Goal: Information Seeking & Learning: Check status

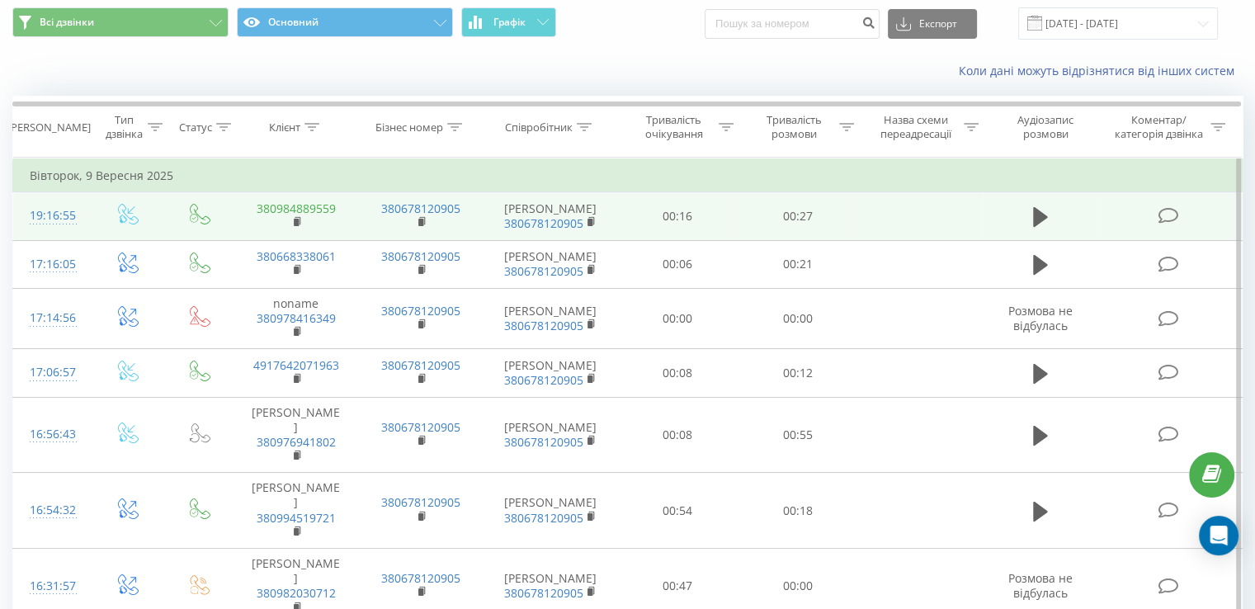
scroll to position [83, 0]
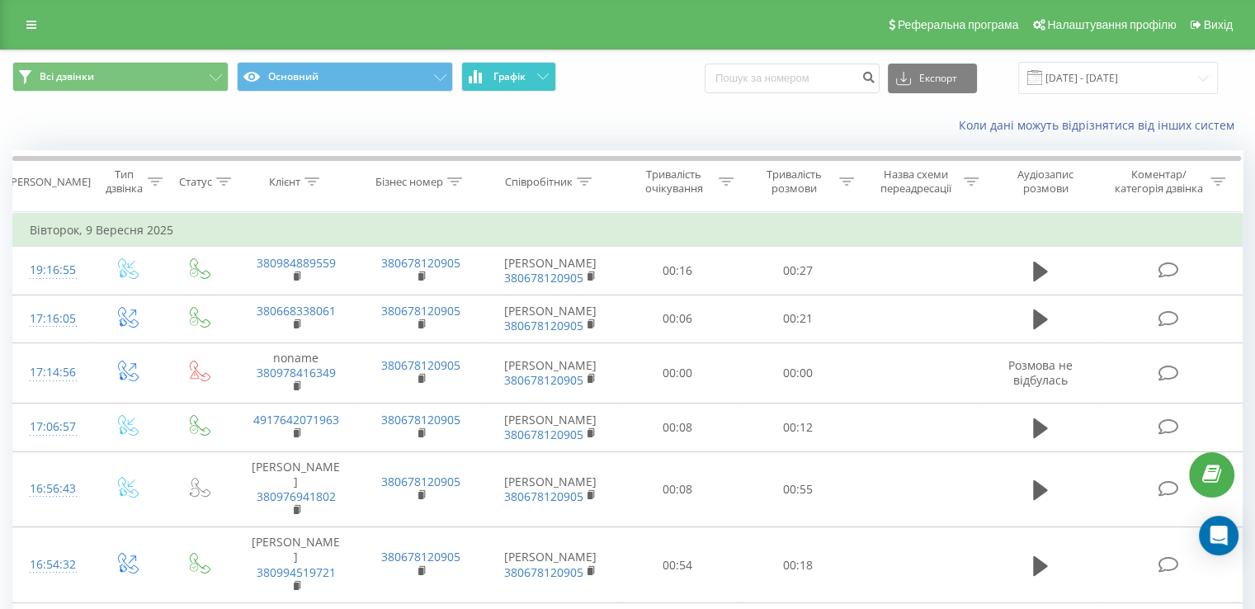
click at [493, 73] on button "Графік" at bounding box center [508, 77] width 95 height 30
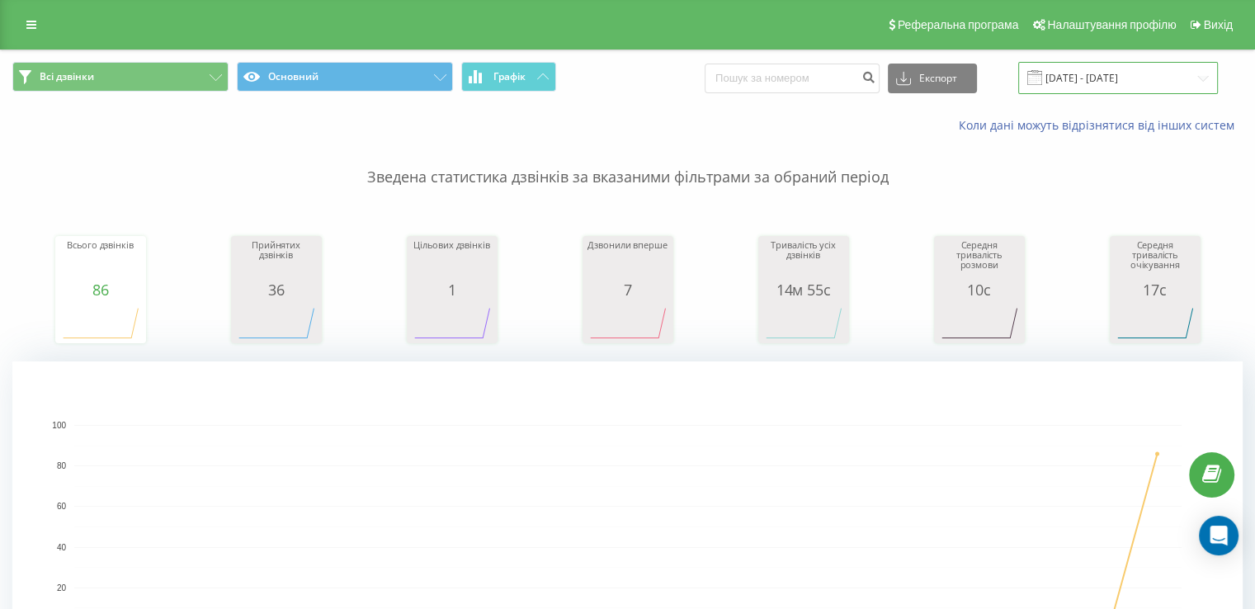
click at [1166, 87] on input "18.08.2025 - 09.09.2025" at bounding box center [1118, 78] width 200 height 32
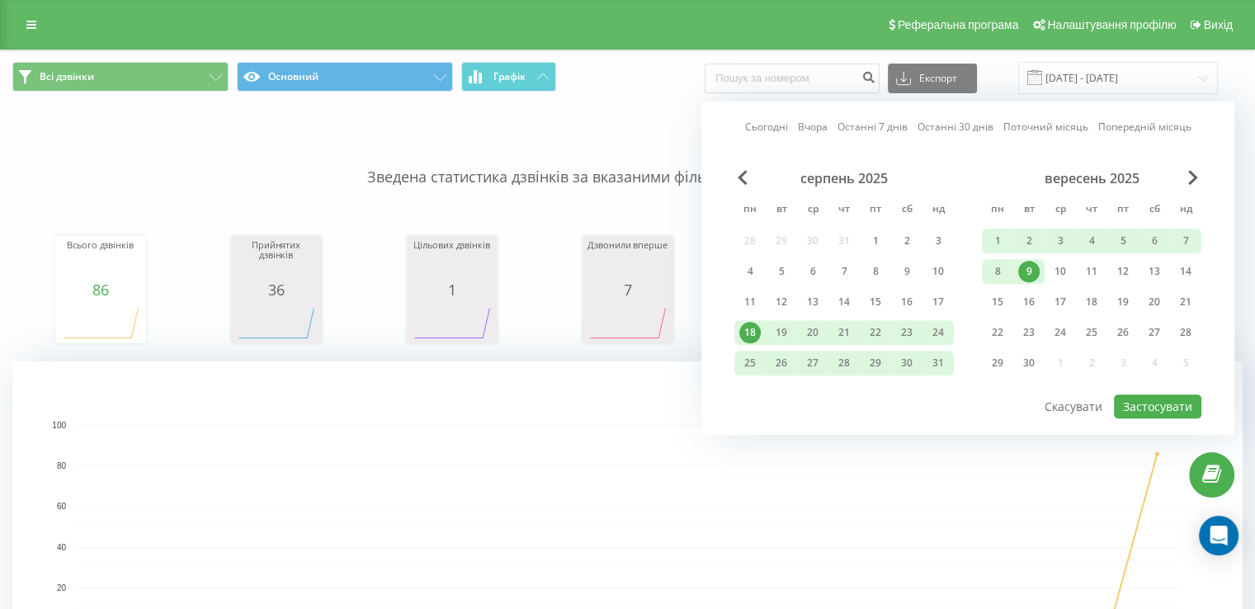
click at [795, 126] on div "Сьогодні Вчора Останні 7 днів Останні 30 днів Поточний місяць Попередній місяць" at bounding box center [968, 127] width 446 height 17
click at [772, 131] on link "Сьогодні" at bounding box center [766, 128] width 43 height 16
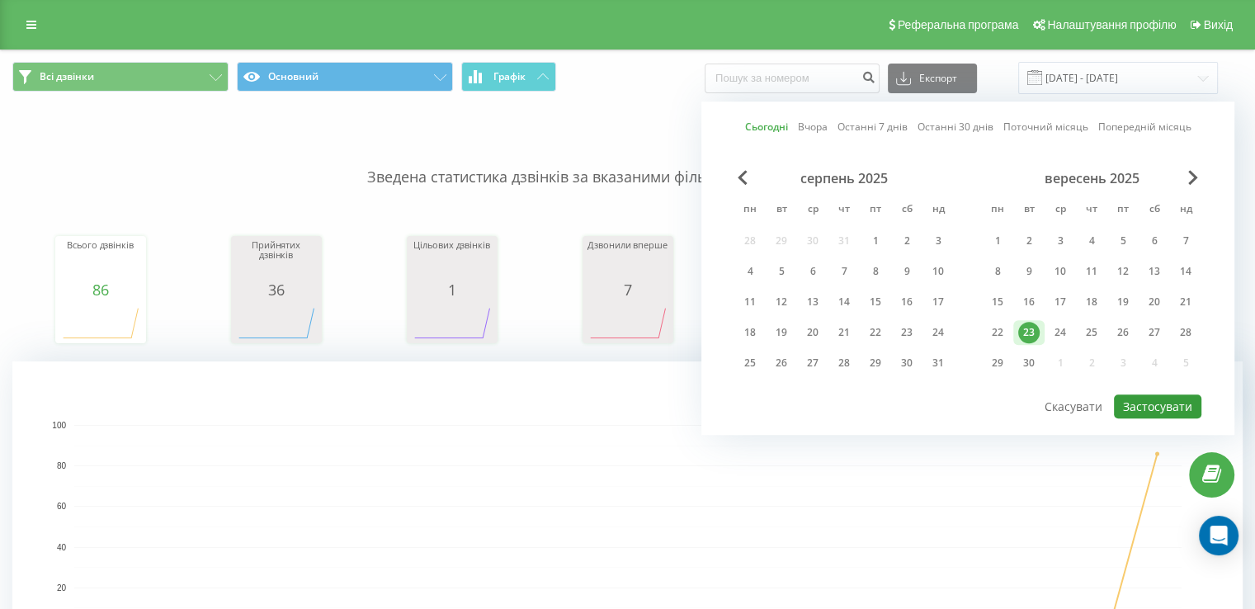
click at [1164, 404] on button "Застосувати" at bounding box center [1157, 407] width 87 height 24
type input "[DATE] - [DATE]"
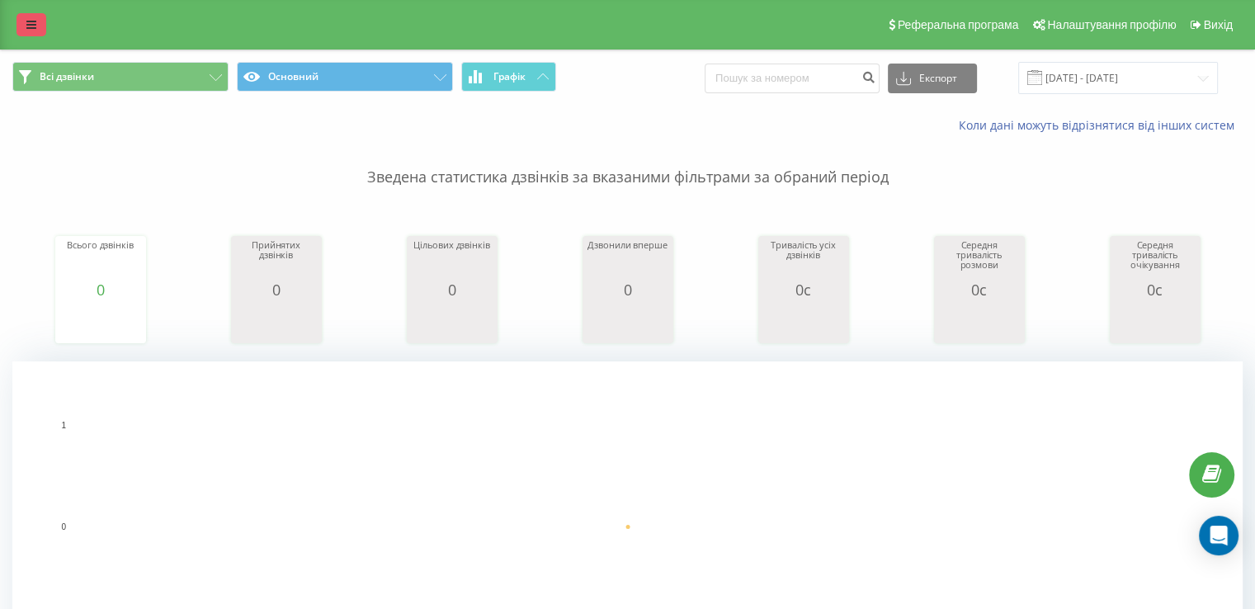
click at [19, 35] on link at bounding box center [32, 24] width 30 height 23
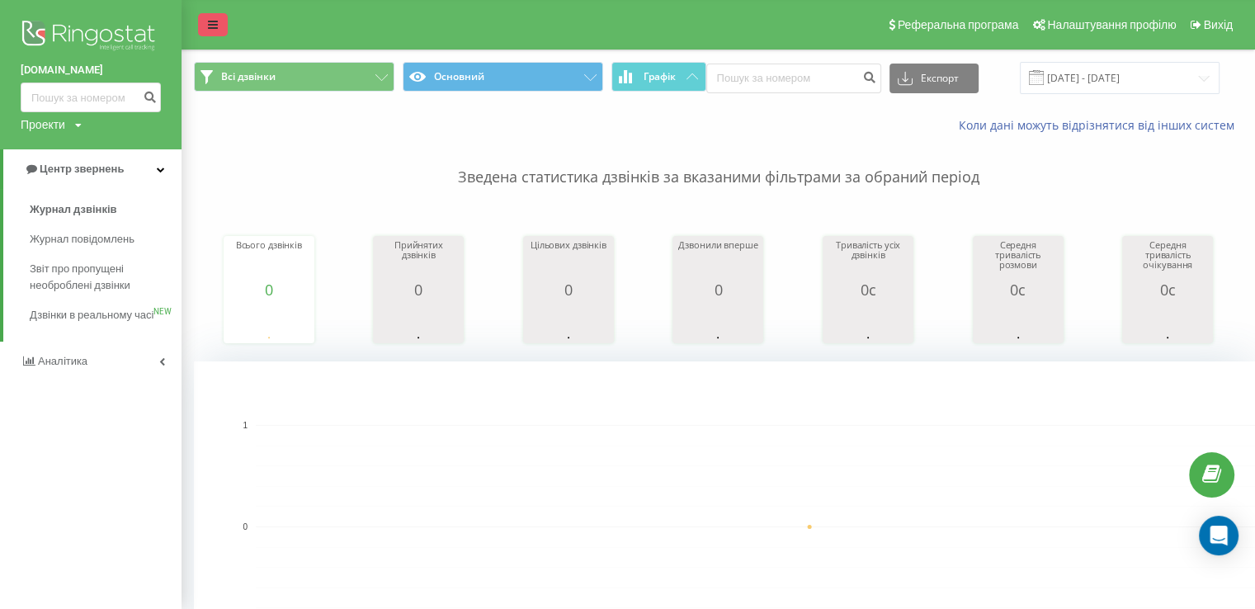
click at [212, 31] on icon at bounding box center [213, 25] width 10 height 12
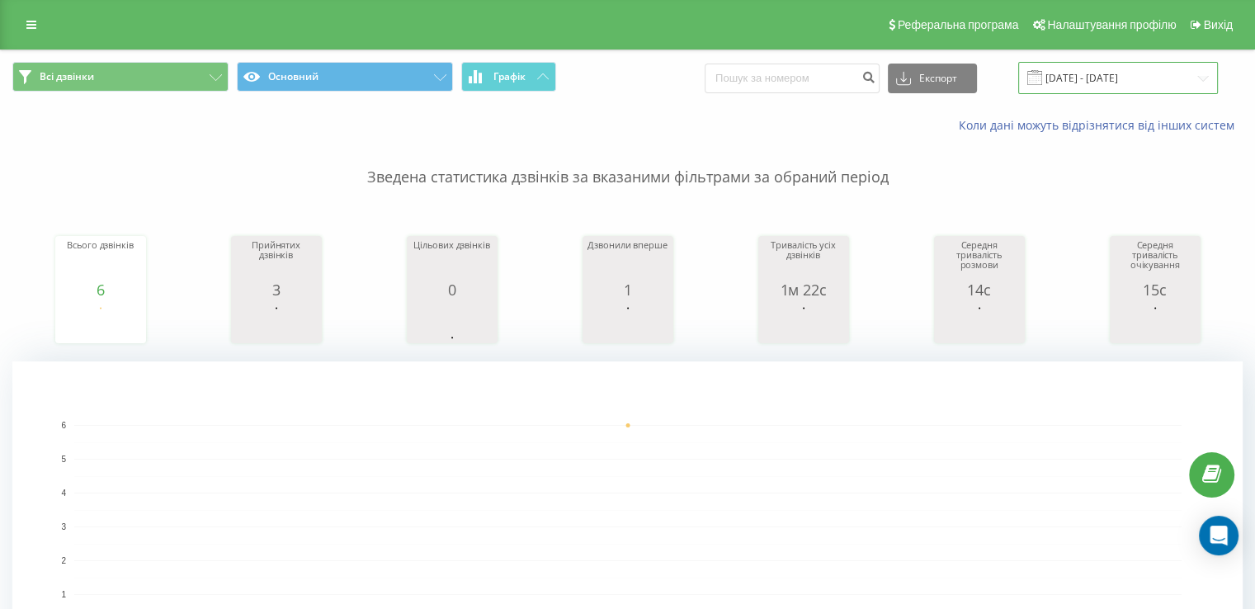
click at [1067, 64] on input "[DATE] - [DATE]" at bounding box center [1118, 78] width 200 height 32
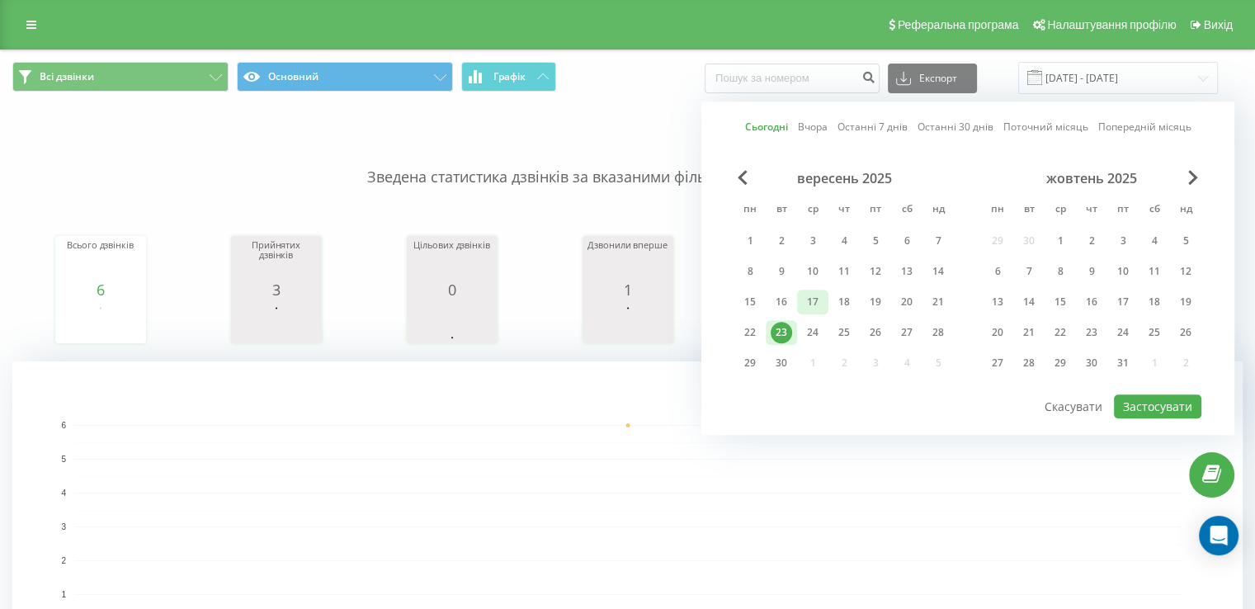
click at [802, 301] on div "17" at bounding box center [812, 301] width 21 height 21
click at [1194, 399] on button "Застосувати" at bounding box center [1157, 407] width 87 height 24
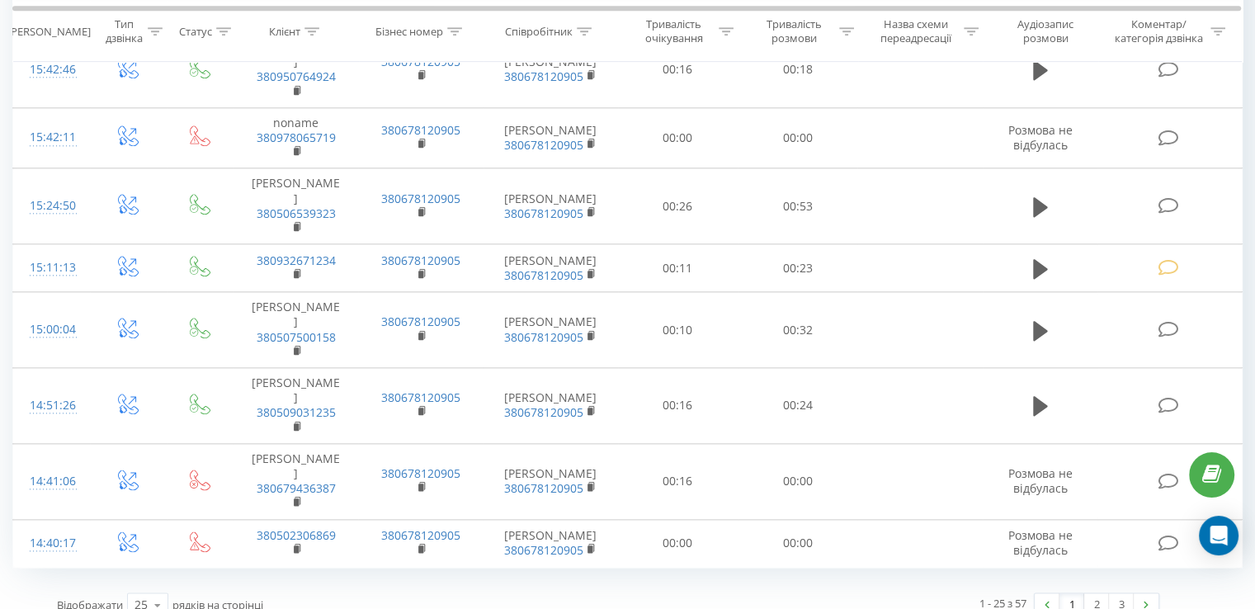
scroll to position [2090, 0]
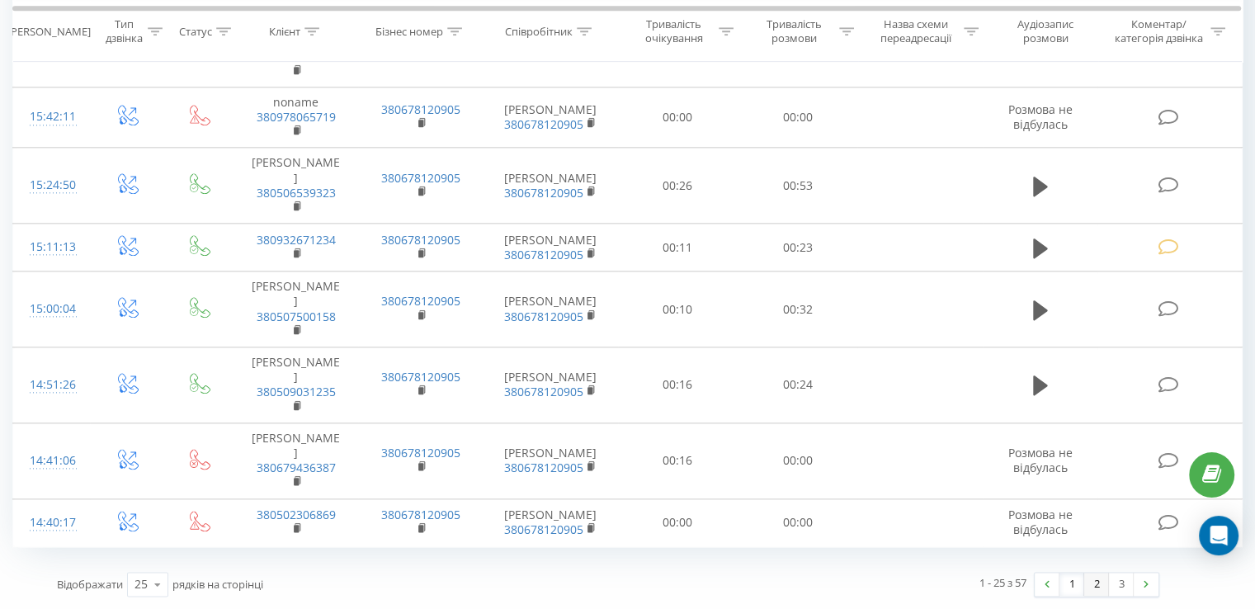
click at [1099, 596] on div "1 - 25 з 57 1 2 3" at bounding box center [889, 584] width 563 height 48
click at [1099, 585] on link "2" at bounding box center [1096, 584] width 25 height 23
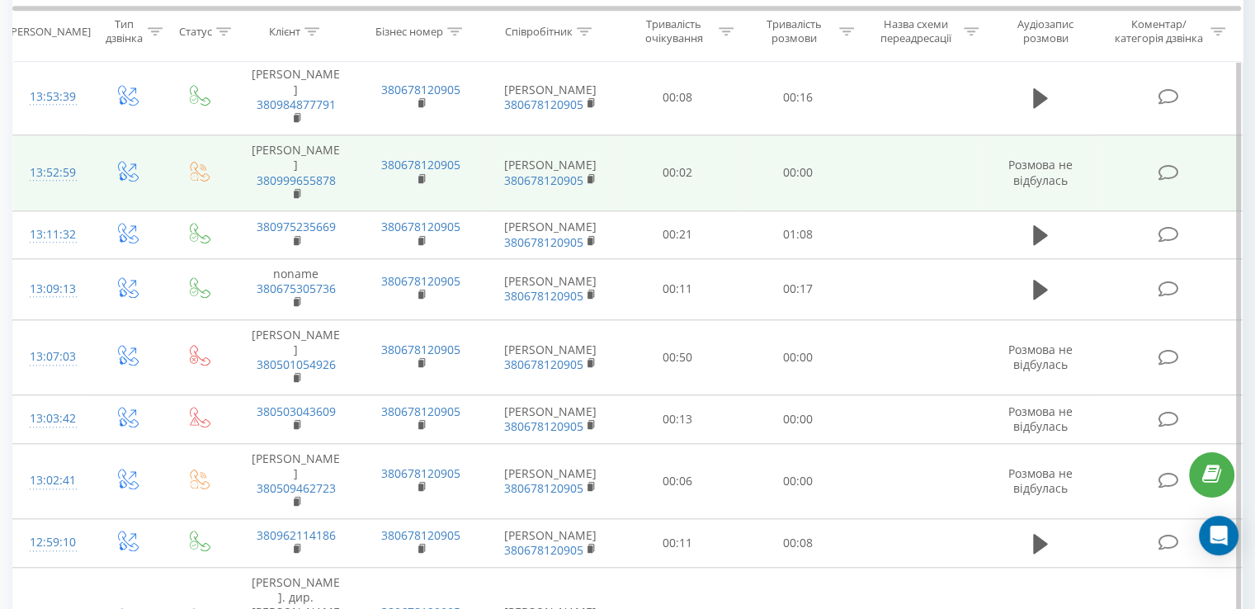
scroll to position [1578, 0]
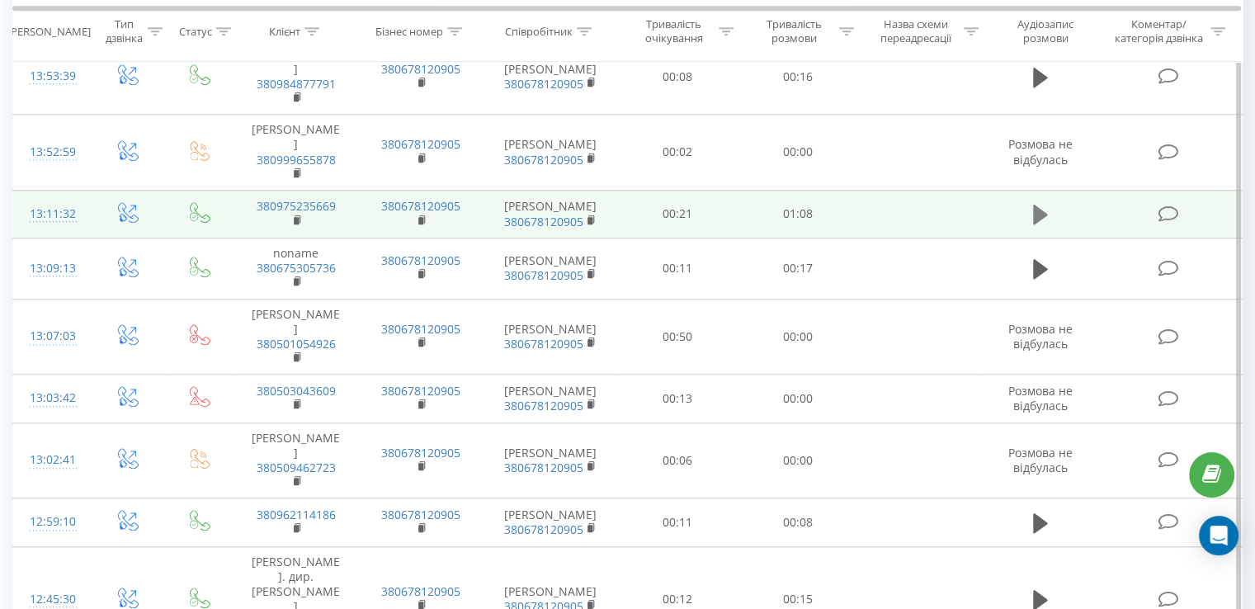
click at [1045, 215] on icon at bounding box center [1040, 214] width 15 height 23
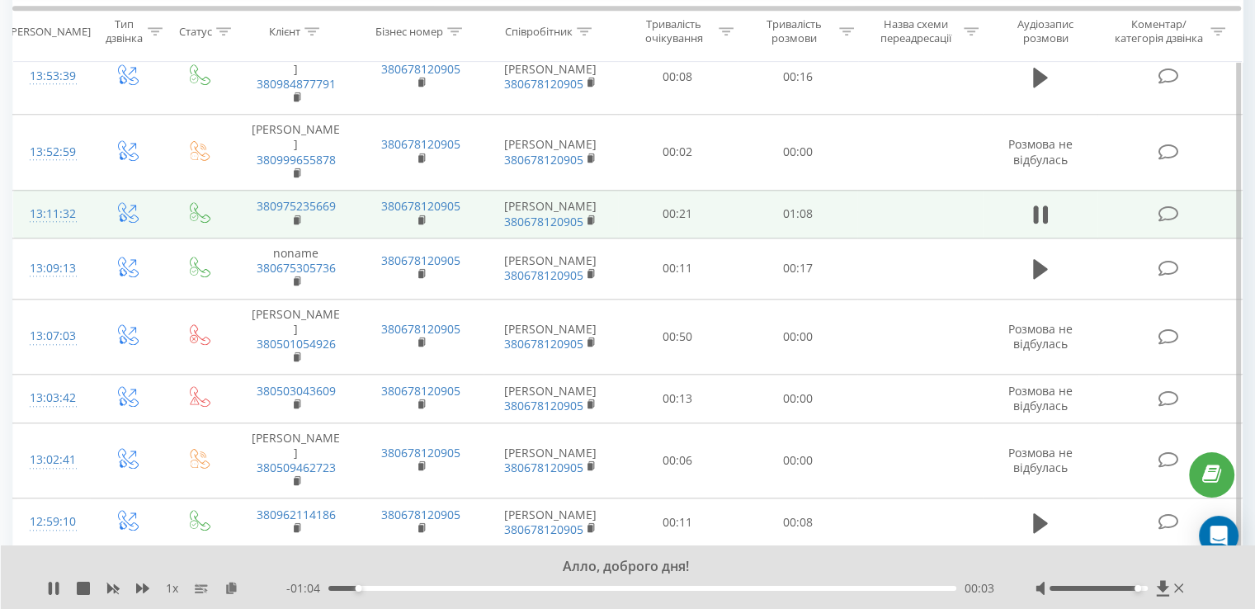
drag, startPoint x: 1106, startPoint y: 588, endPoint x: 1137, endPoint y: 589, distance: 31.4
click at [1137, 589] on div at bounding box center [1099, 588] width 98 height 5
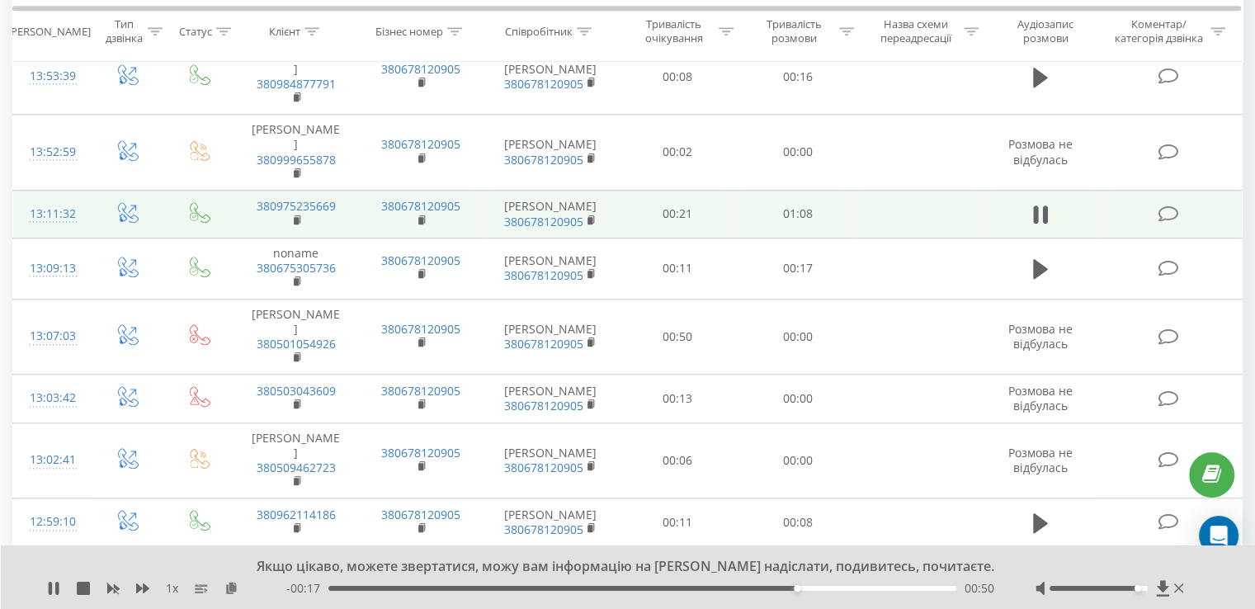
click at [974, 562] on div "Якщо цікаво, можете звертатися, можу вам інформацію на вайбер надіслати, подиви…" at bounding box center [617, 567] width 913 height 18
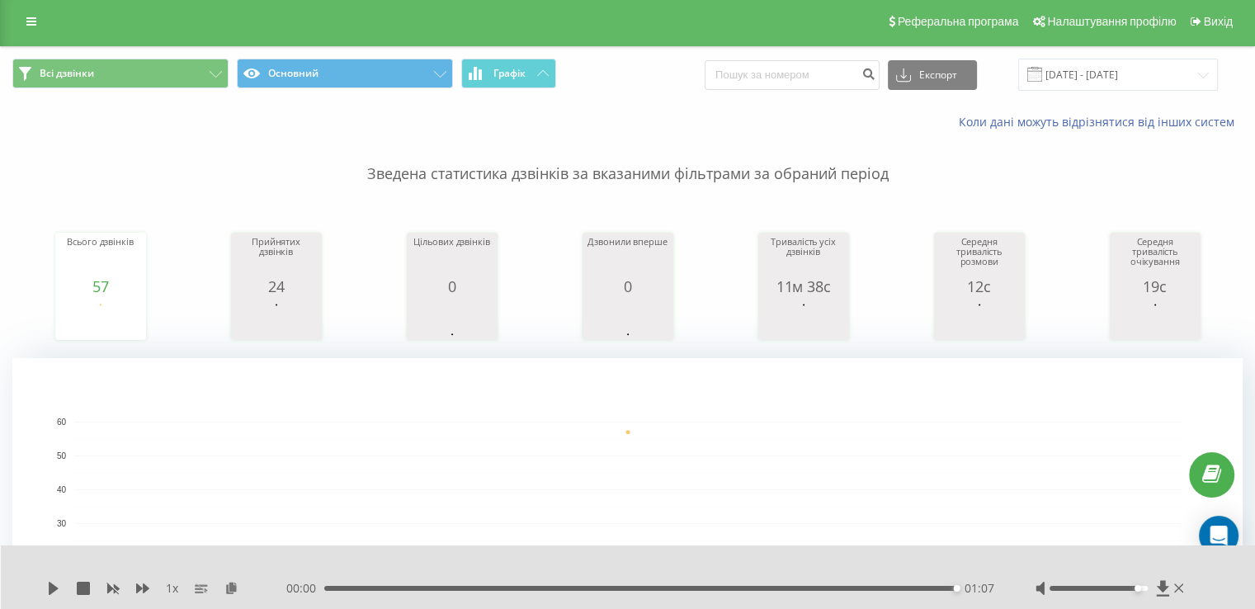
scroll to position [0, 0]
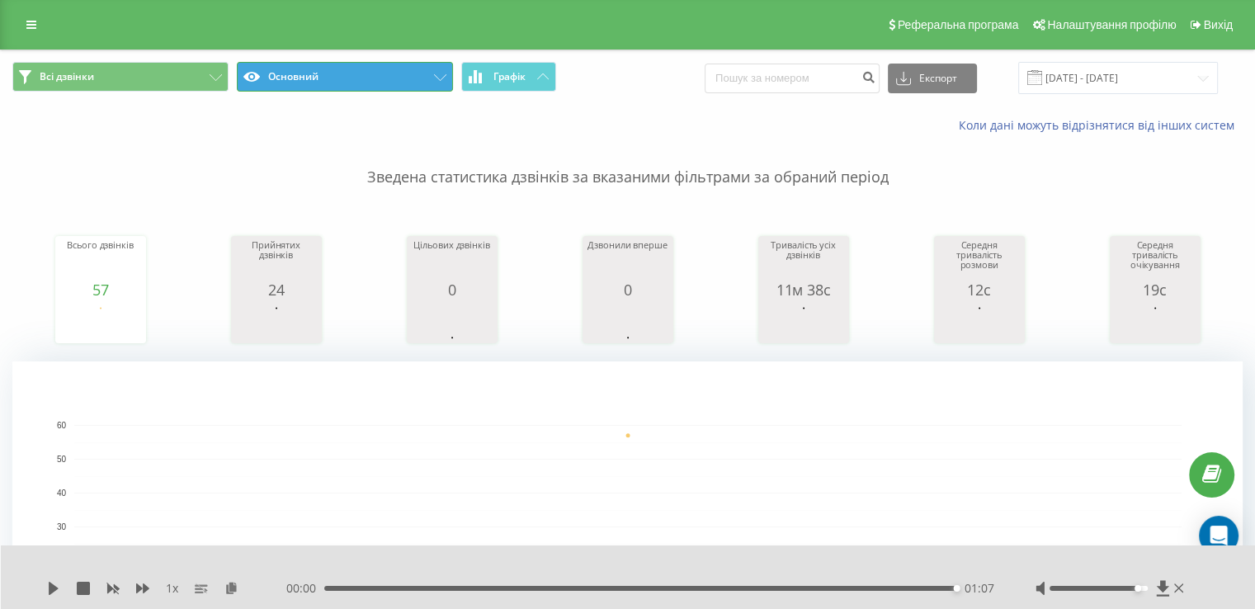
click at [415, 71] on button "Основний" at bounding box center [345, 77] width 216 height 30
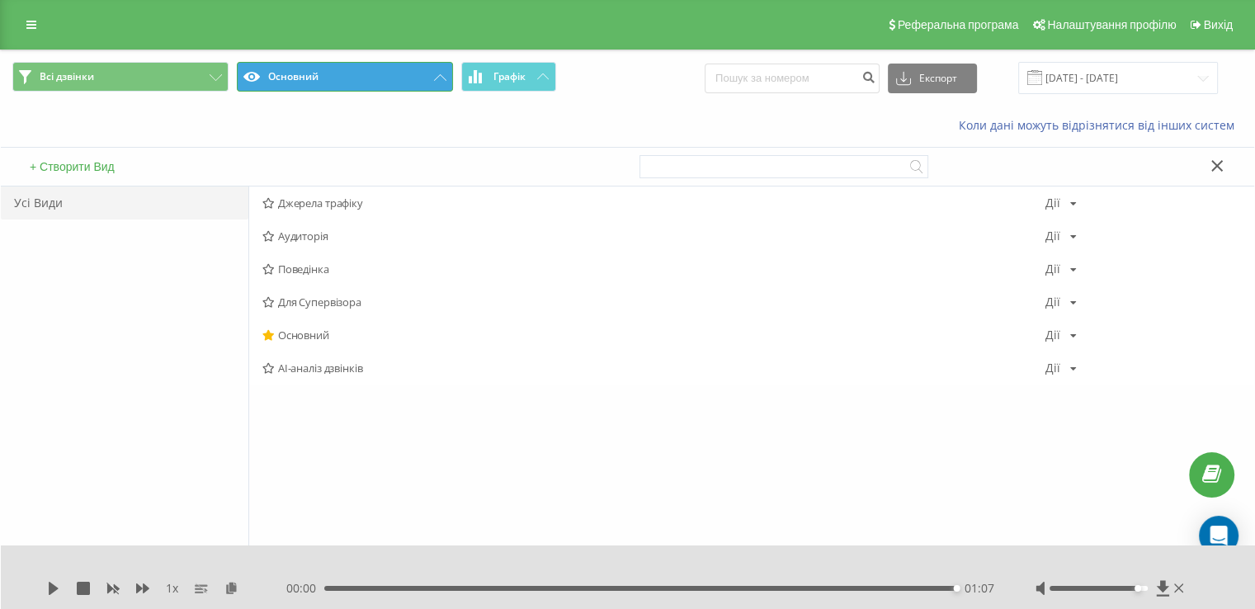
click at [293, 67] on button "Основний" at bounding box center [345, 77] width 216 height 30
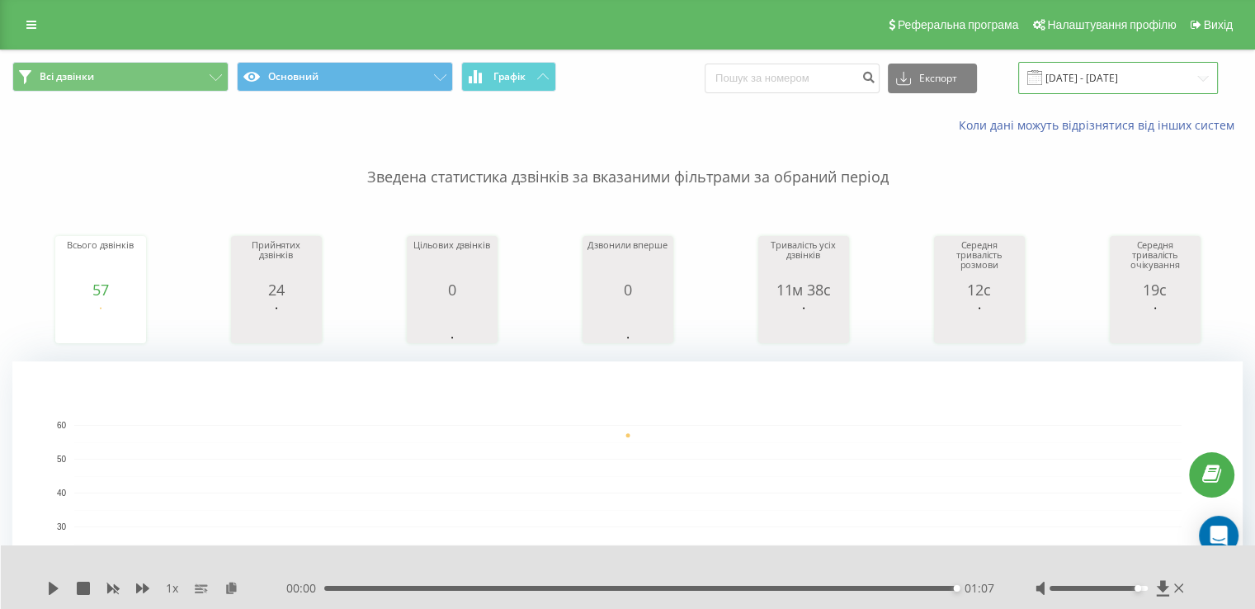
click at [1134, 75] on input "17.09.2025 - 17.09.2025" at bounding box center [1118, 78] width 200 height 32
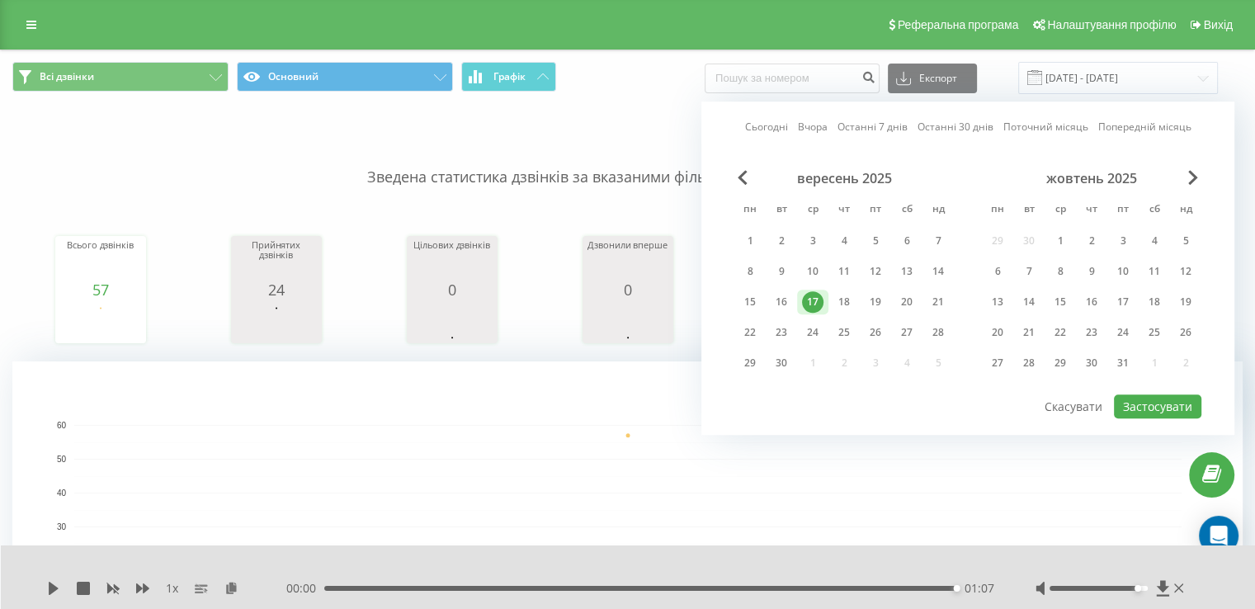
click at [772, 128] on link "Сьогодні" at bounding box center [766, 128] width 43 height 16
click at [1152, 395] on button "Застосувати" at bounding box center [1157, 407] width 87 height 24
type input "[DATE] - [DATE]"
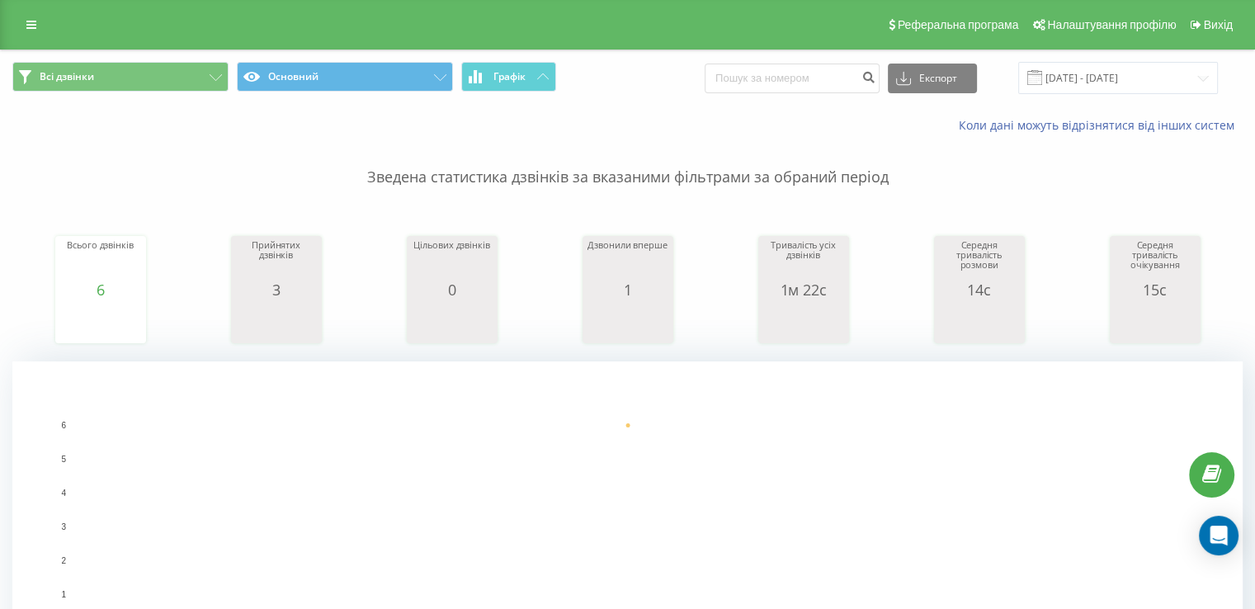
click at [157, 201] on div "Зведена статистика дзвінків за вказаними фільтрами за обраний період Всього дзв…" at bounding box center [627, 413] width 1231 height 558
click at [936, 423] on rect "A chart." at bounding box center [627, 526] width 1231 height 330
drag, startPoint x: 251, startPoint y: 148, endPoint x: 340, endPoint y: 189, distance: 98.2
click at [256, 149] on p "Зведена статистика дзвінків за вказаними фільтрами за обраний період" at bounding box center [627, 161] width 1231 height 54
drag, startPoint x: 898, startPoint y: 176, endPoint x: 810, endPoint y: 175, distance: 87.5
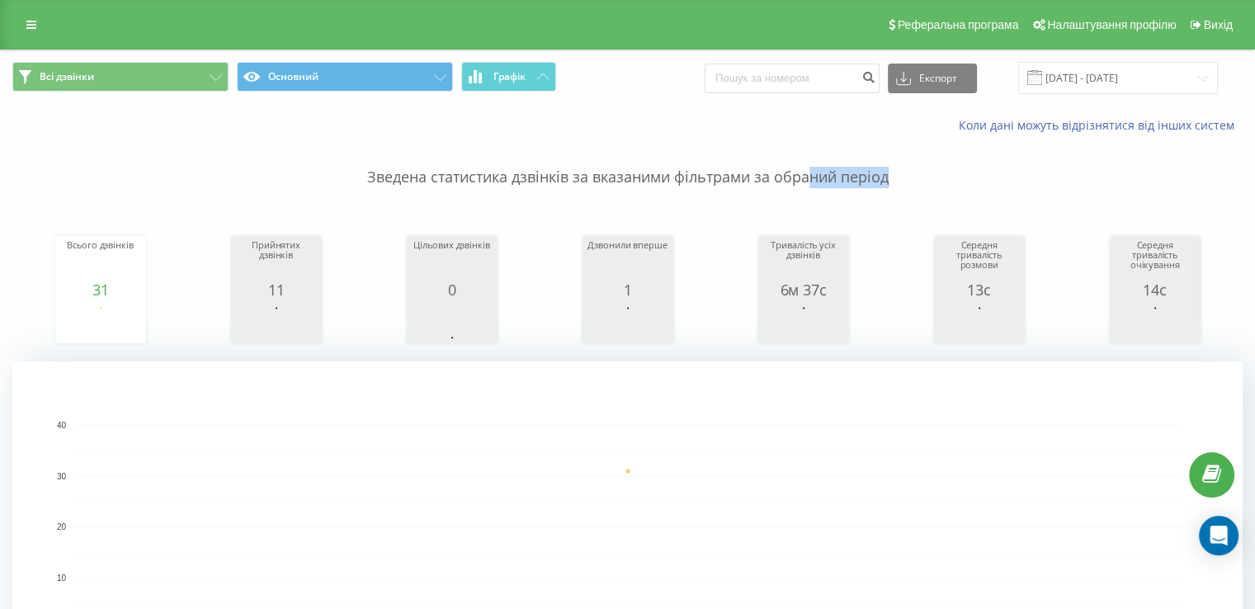
click at [810, 175] on p "Зведена статистика дзвінків за вказаними фільтрами за обраний період" at bounding box center [627, 161] width 1231 height 54
click at [928, 426] on rect "A chart." at bounding box center [628, 527] width 1108 height 204
